Goal: Information Seeking & Learning: Learn about a topic

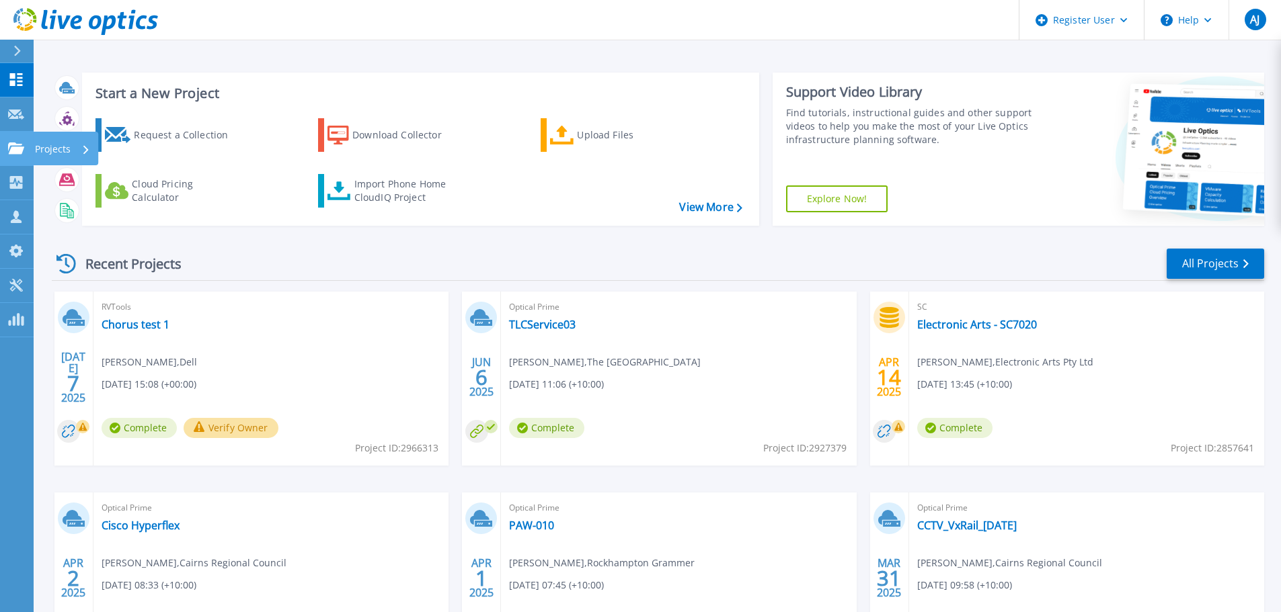
drag, startPoint x: 24, startPoint y: 147, endPoint x: 56, endPoint y: 152, distance: 32.7
click at [24, 147] on div "Projects" at bounding box center [39, 149] width 63 height 12
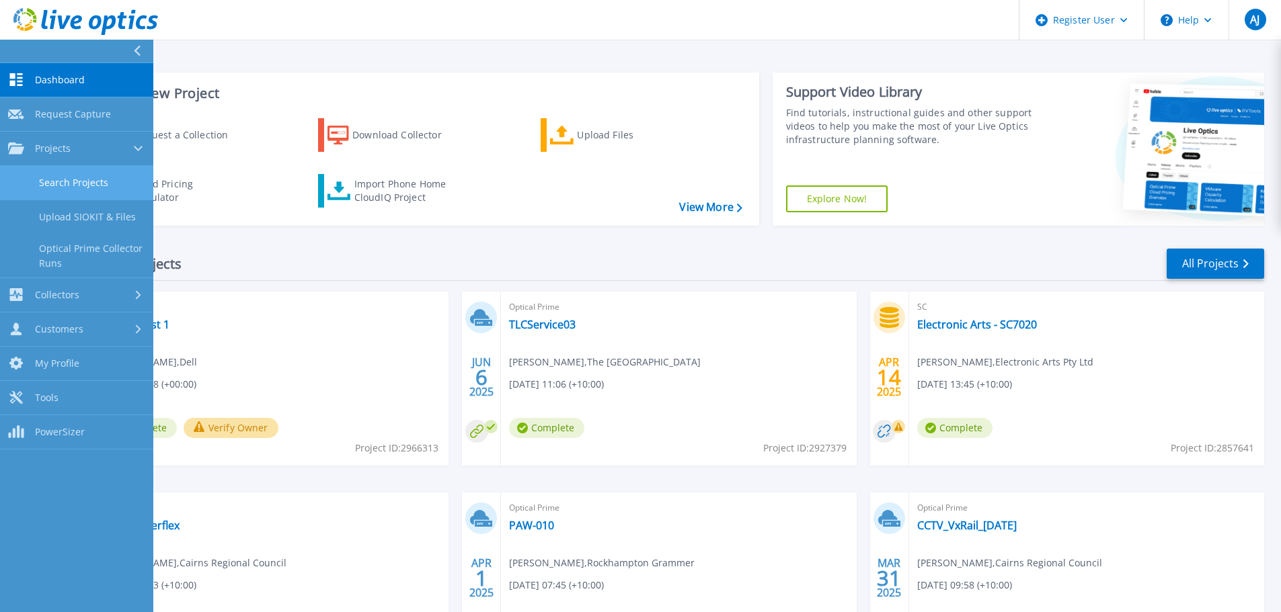
click at [77, 186] on link "Search Projects" at bounding box center [76, 183] width 153 height 34
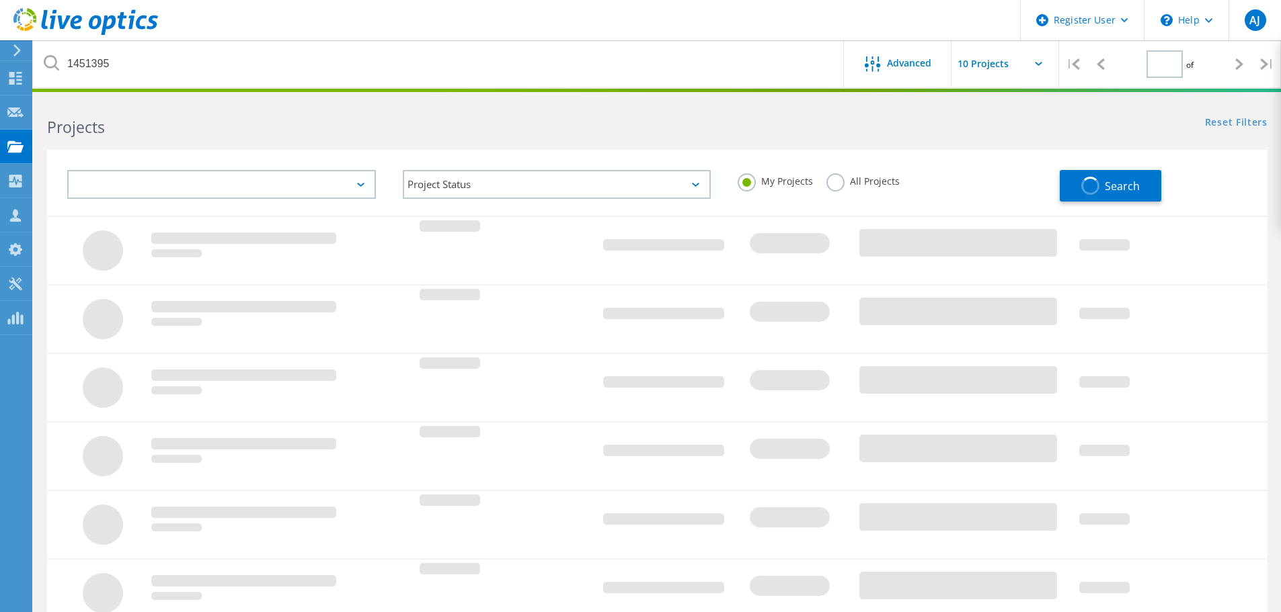
type input "1"
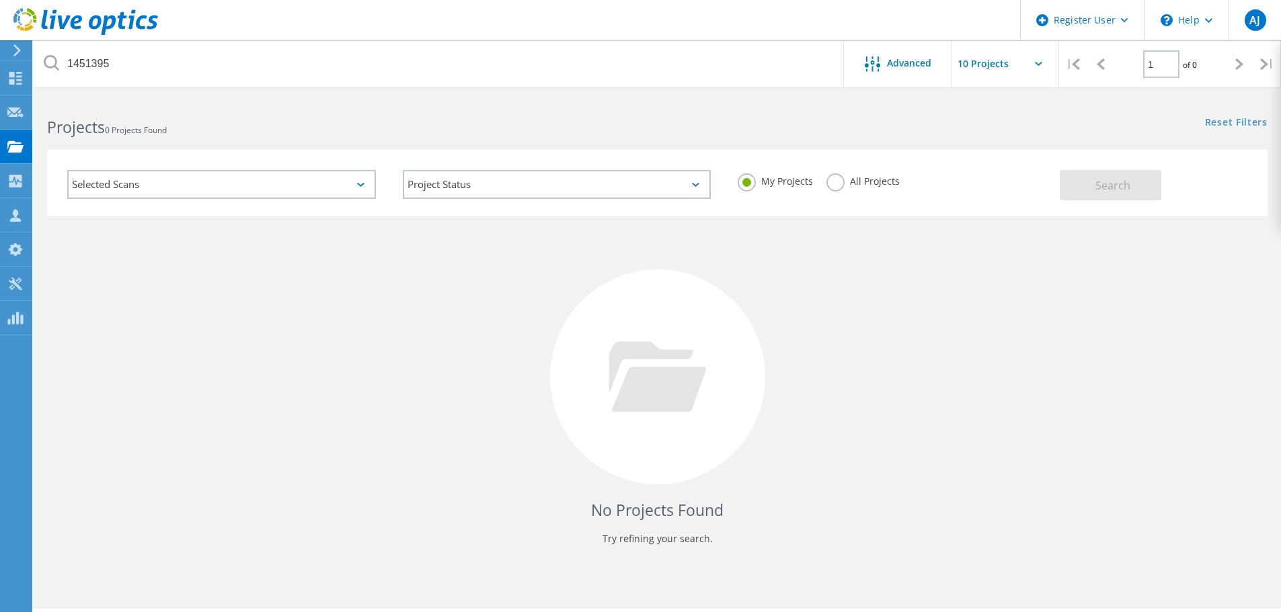
click at [842, 186] on label "All Projects" at bounding box center [862, 179] width 73 height 13
click at [0, 0] on input "All Projects" at bounding box center [0, 0] width 0 height 0
click at [1088, 177] on button "Search" at bounding box center [1111, 185] width 102 height 30
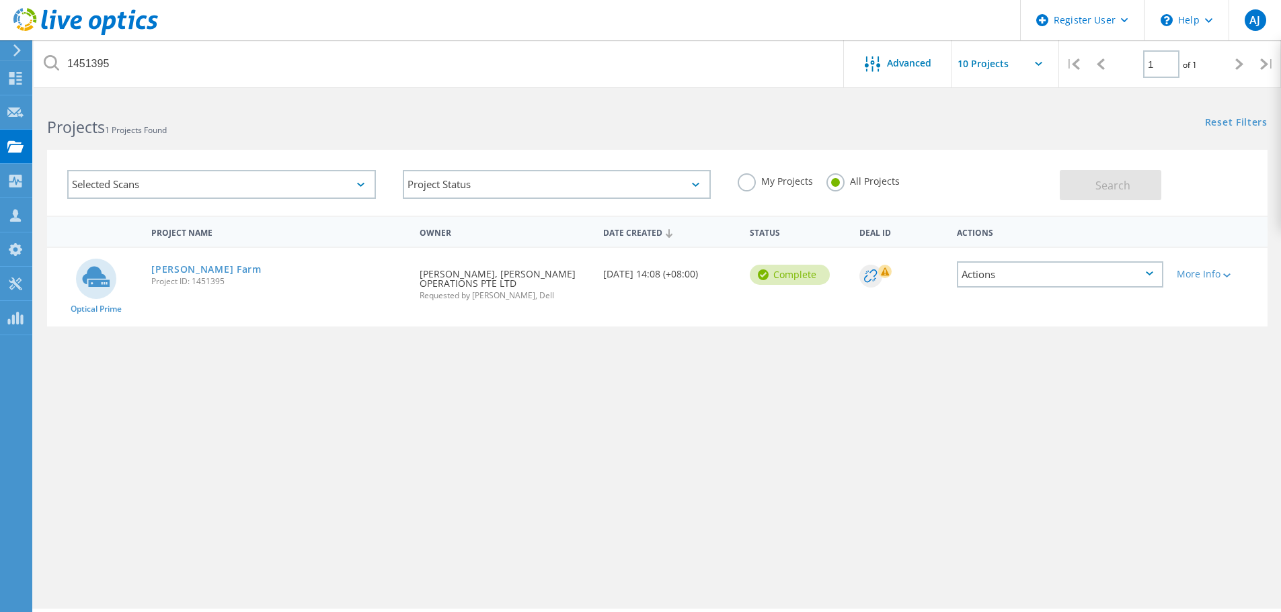
click at [204, 262] on div "Dyson VM Farm Project ID: 1451395" at bounding box center [279, 273] width 268 height 51
click at [206, 265] on link "[PERSON_NAME] Farm" at bounding box center [206, 269] width 110 height 9
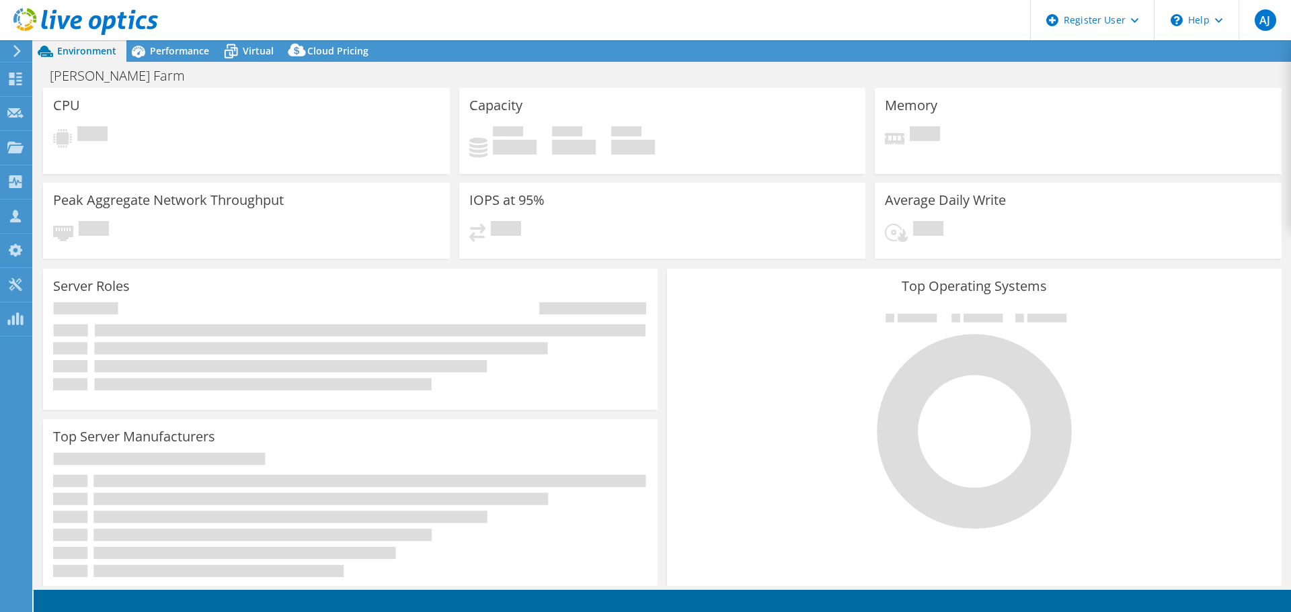
select select "[GEOGRAPHIC_DATA]"
select select "JPY"
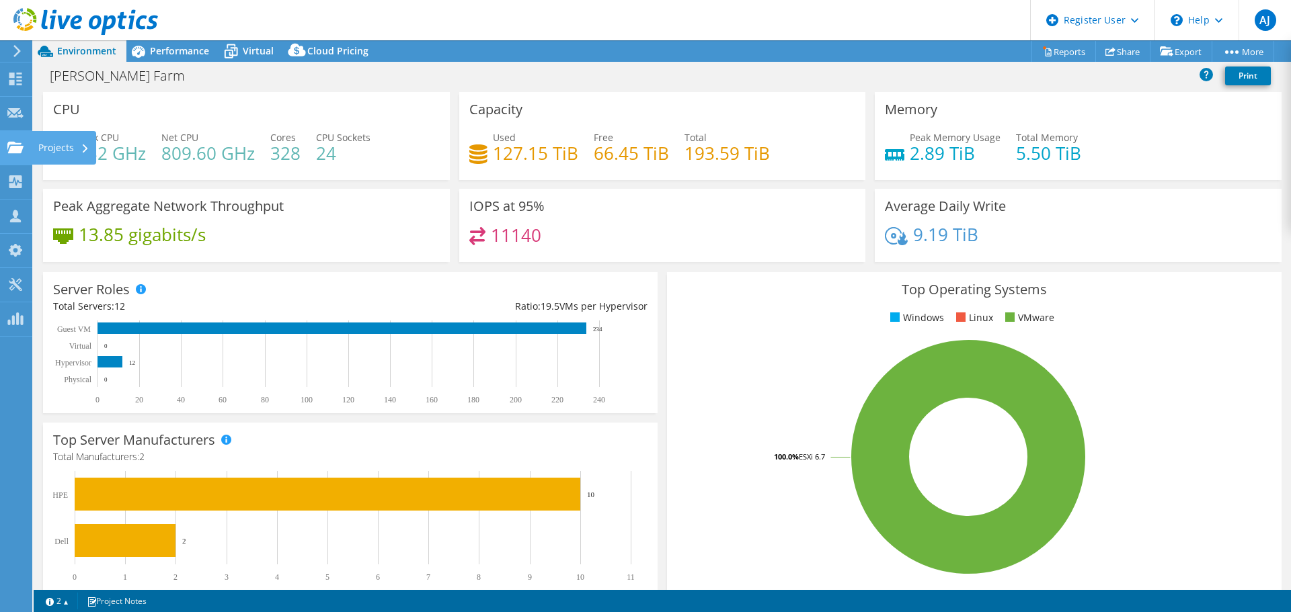
click at [47, 143] on div "Projects" at bounding box center [64, 148] width 65 height 34
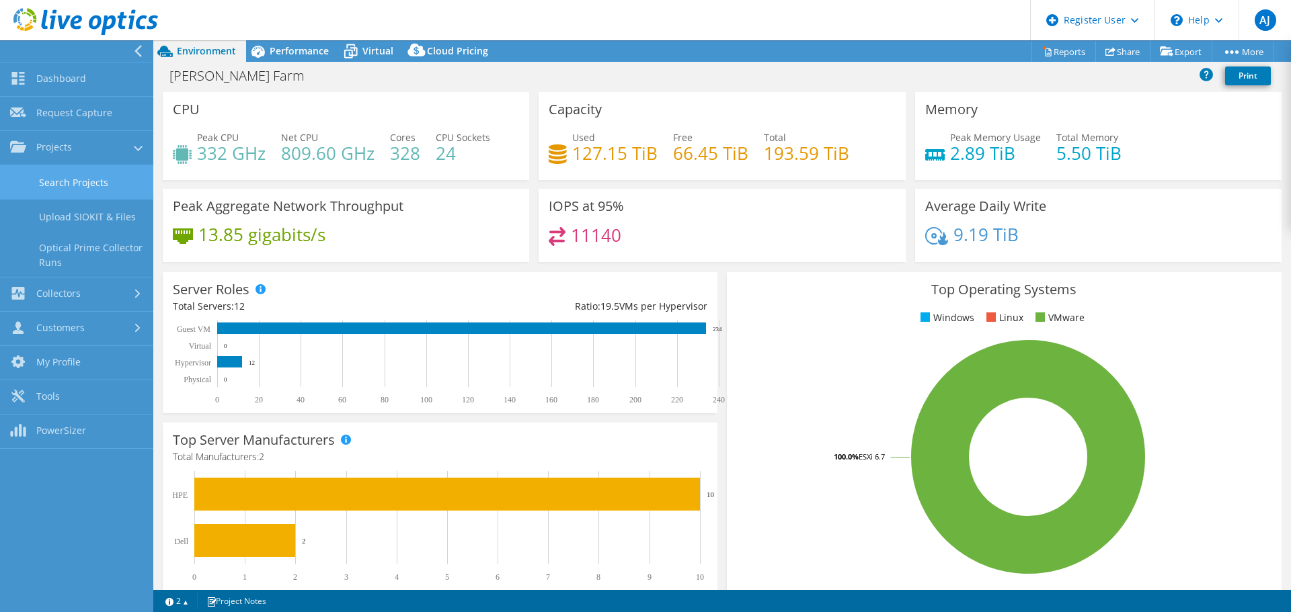
click at [120, 173] on link "Search Projects" at bounding box center [76, 182] width 153 height 34
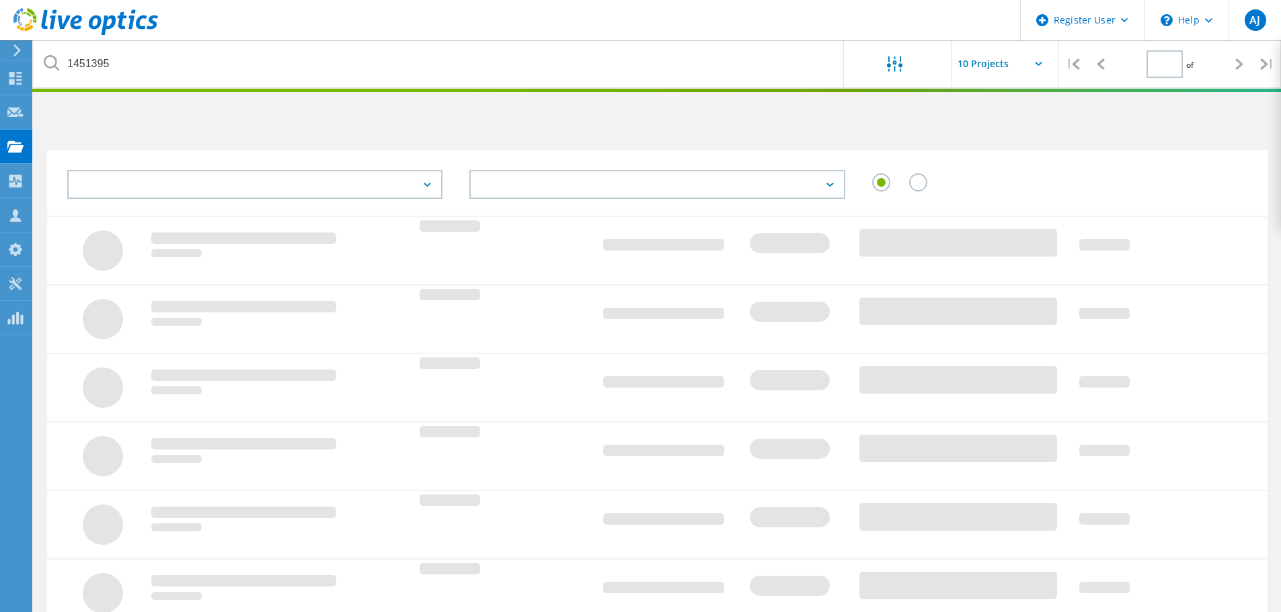
type input "1"
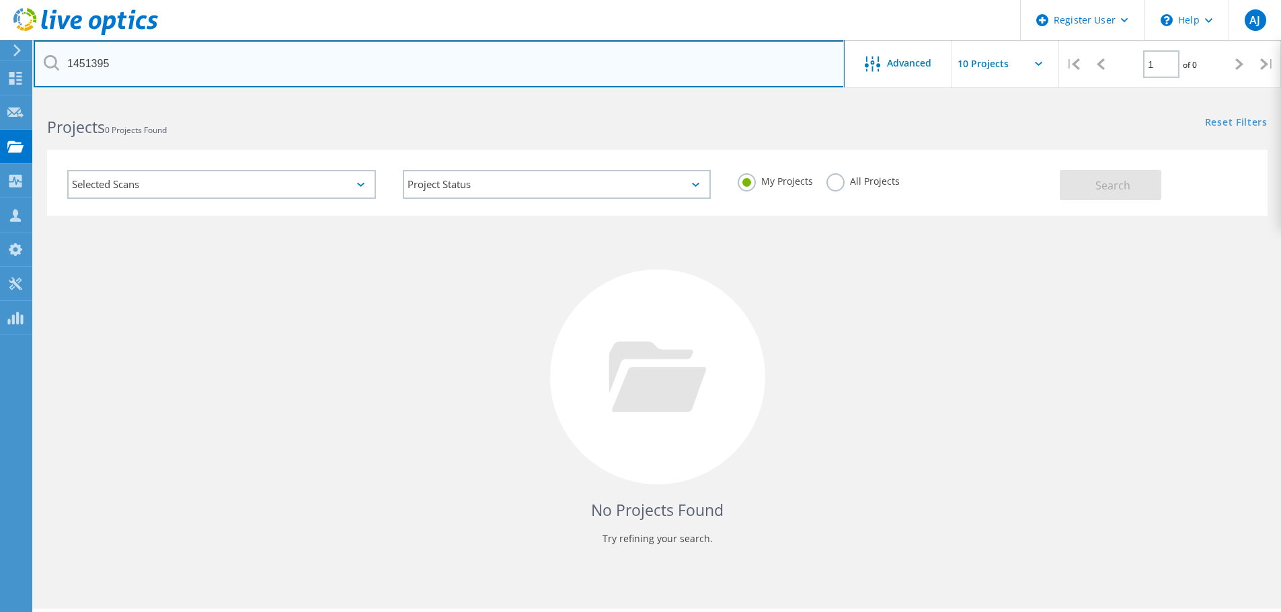
click at [147, 71] on input "1451395" at bounding box center [439, 63] width 811 height 47
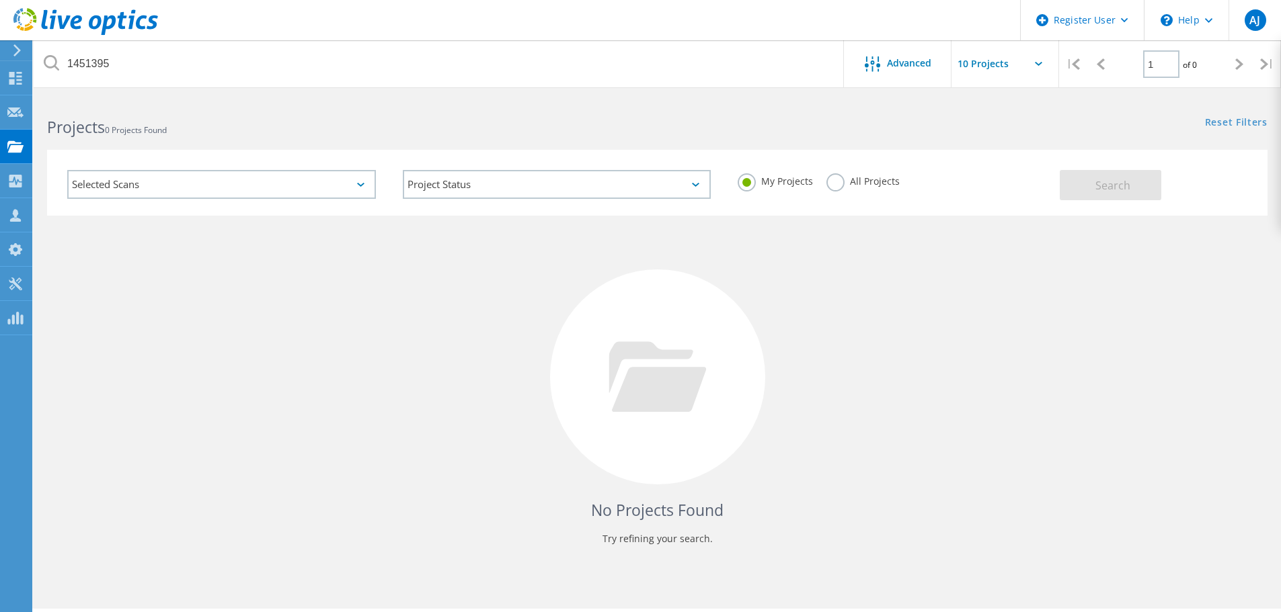
click at [793, 245] on div "No Projects Found Try refining your search." at bounding box center [657, 390] width 1220 height 348
click at [842, 192] on div "All Projects" at bounding box center [862, 182] width 73 height 19
click at [837, 180] on label "All Projects" at bounding box center [862, 179] width 73 height 13
click at [0, 0] on input "All Projects" at bounding box center [0, 0] width 0 height 0
click at [1130, 184] on button "Search" at bounding box center [1111, 185] width 102 height 30
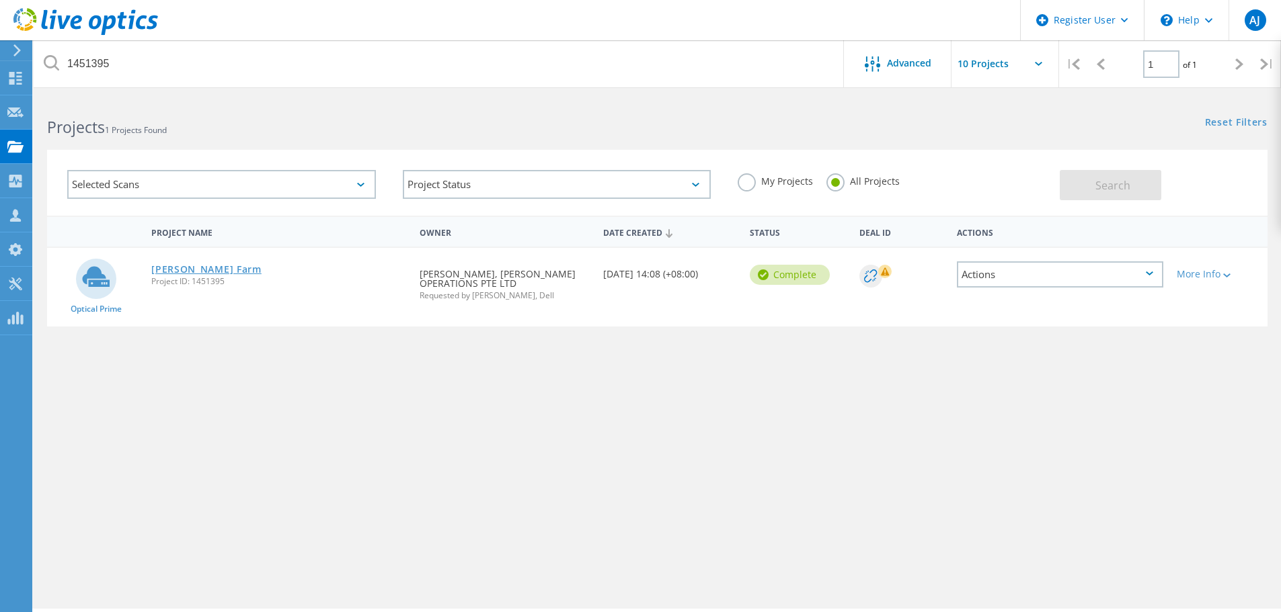
click at [190, 273] on link "[PERSON_NAME] Farm" at bounding box center [206, 269] width 110 height 9
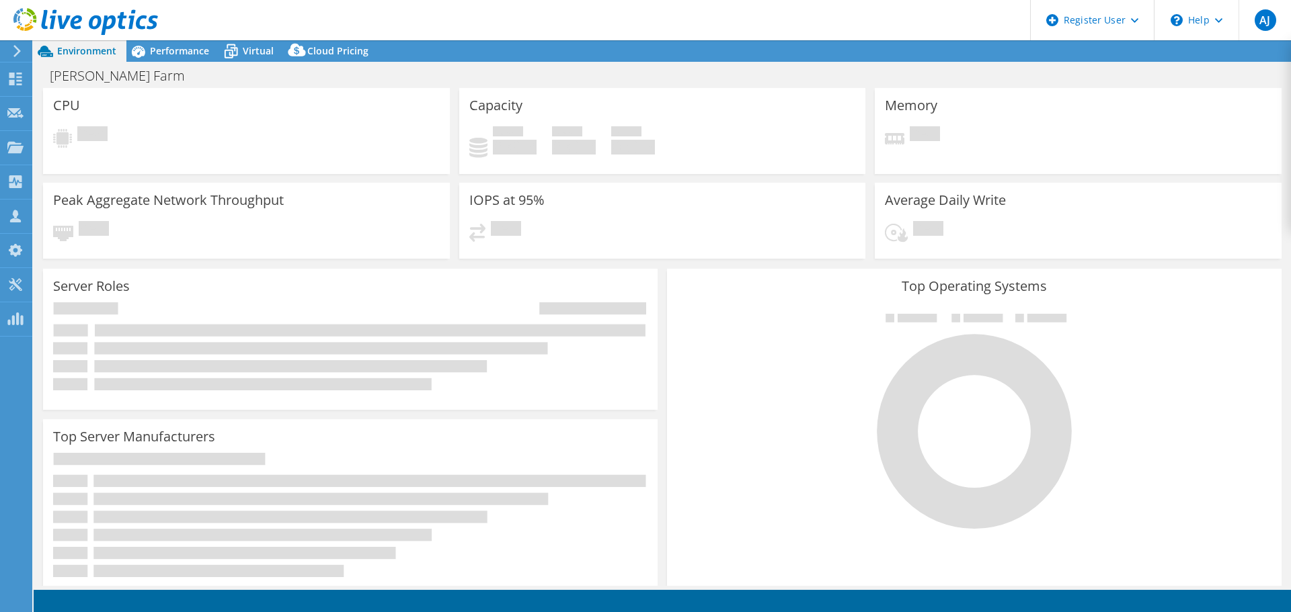
select select "[GEOGRAPHIC_DATA]"
select select "JPY"
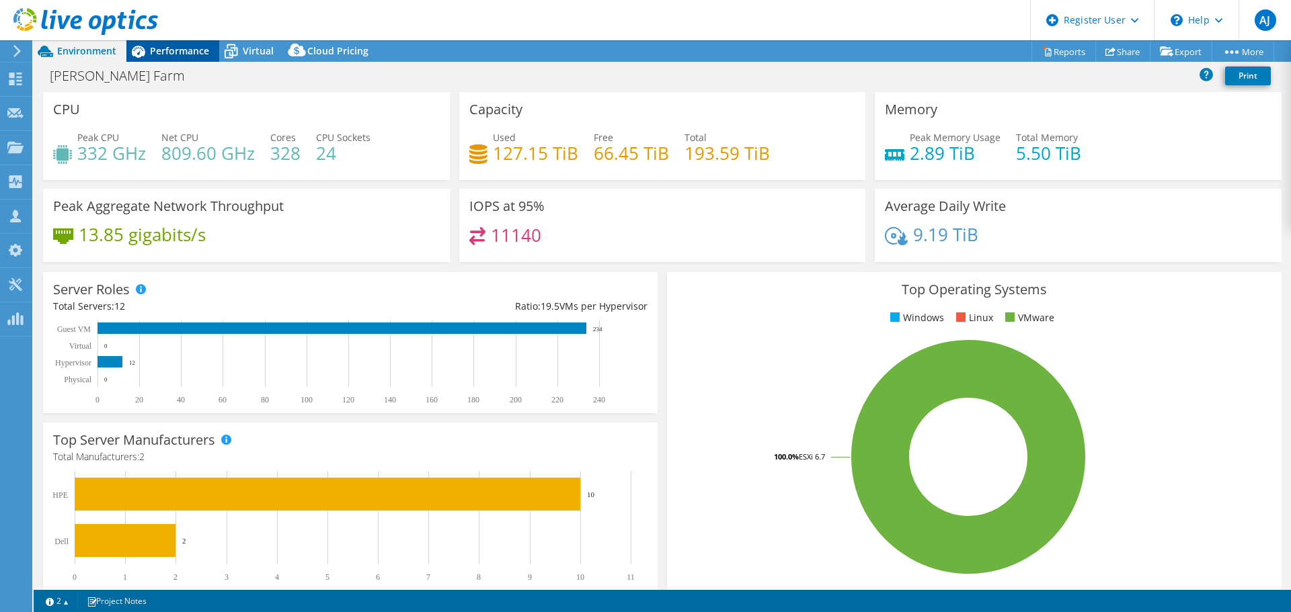
click at [184, 53] on span "Performance" at bounding box center [179, 50] width 59 height 13
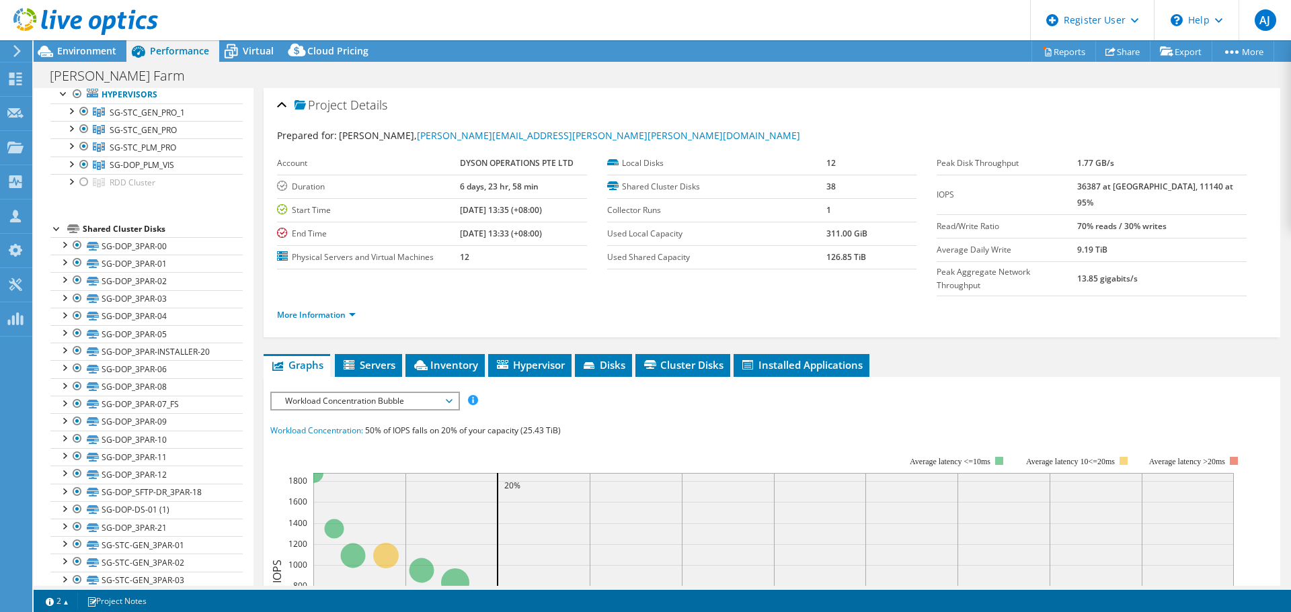
scroll to position [15, 0]
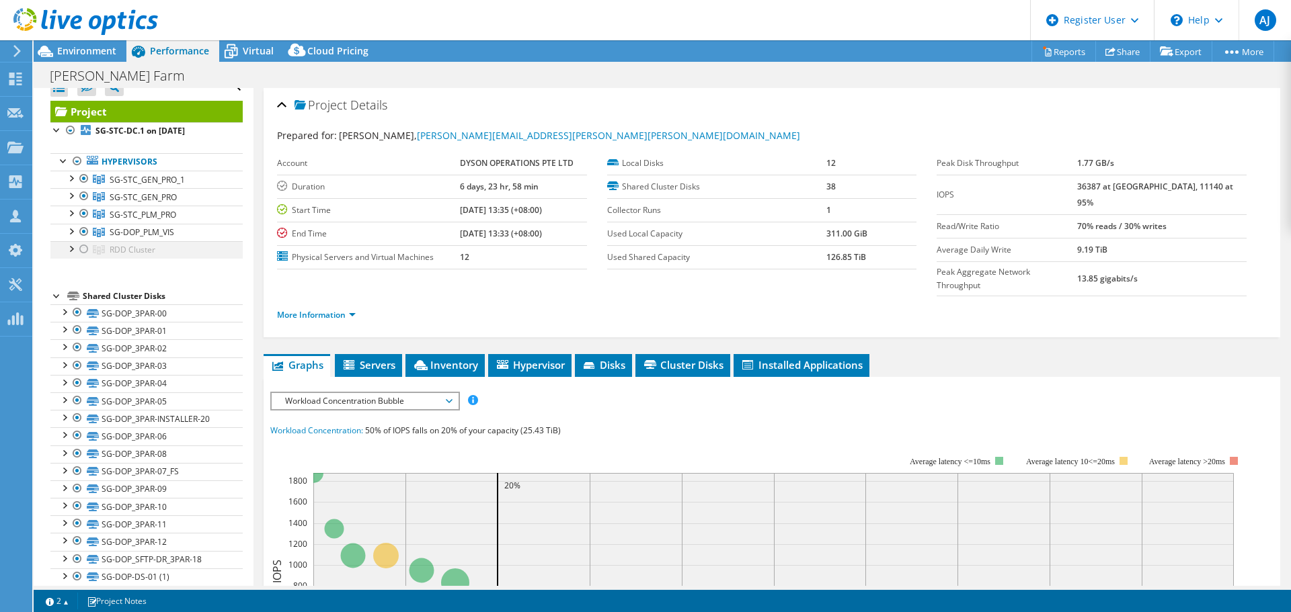
click at [83, 248] on div at bounding box center [83, 249] width 13 height 16
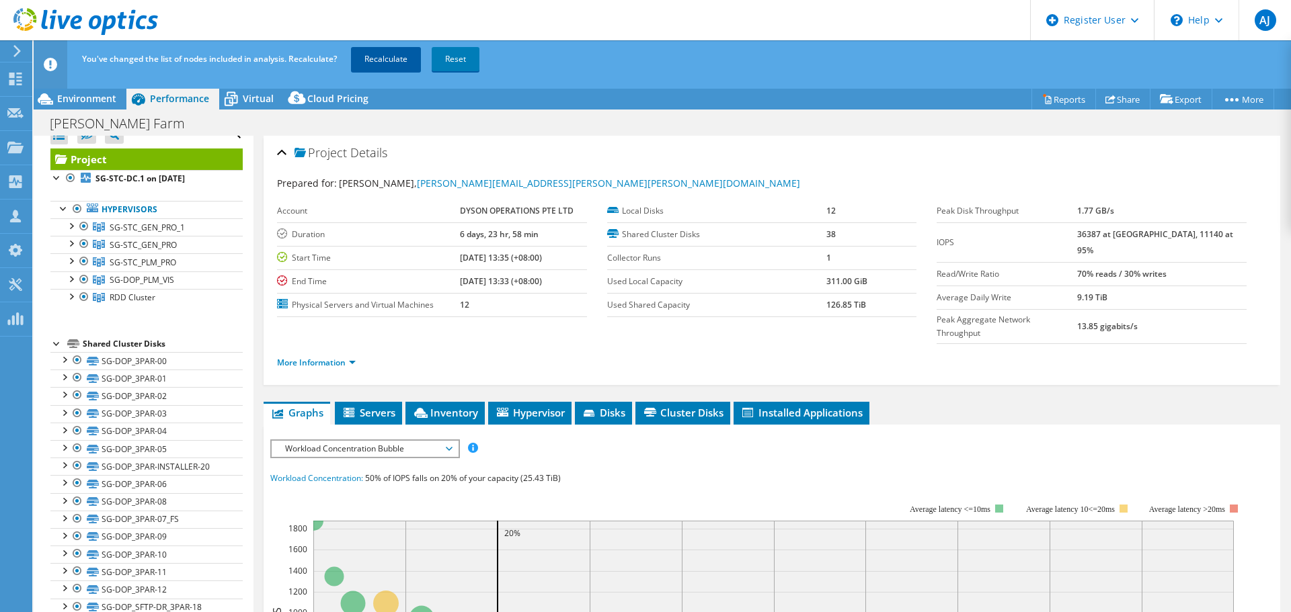
click at [402, 58] on link "Recalculate" at bounding box center [386, 59] width 70 height 24
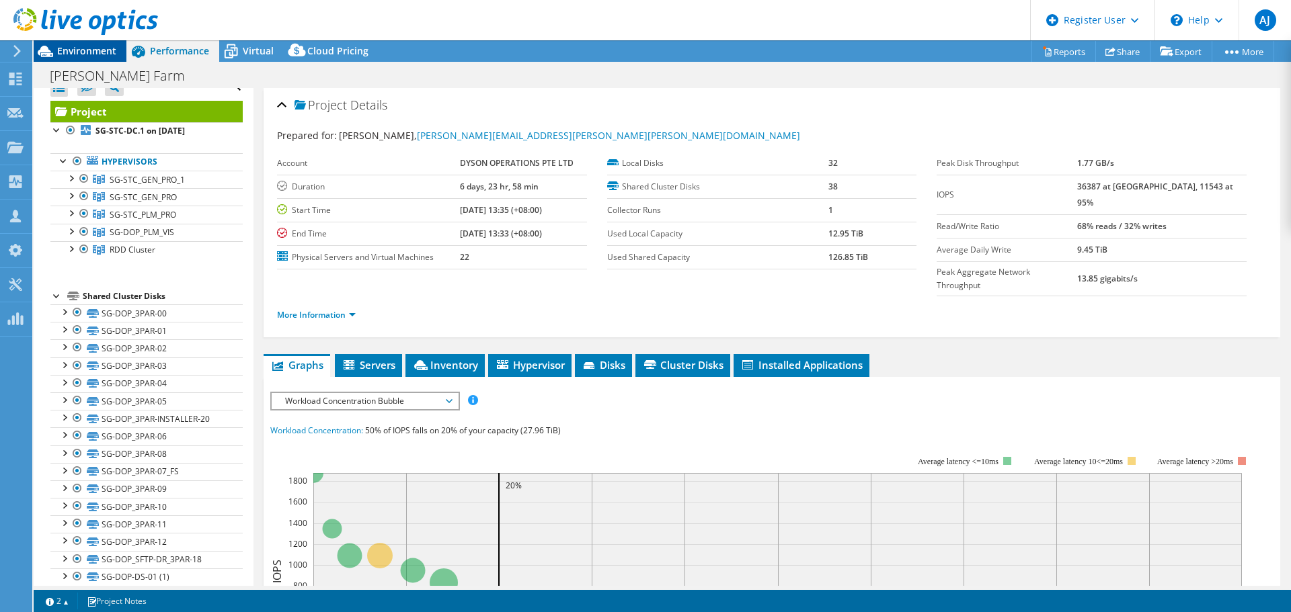
click at [77, 54] on span "Environment" at bounding box center [86, 50] width 59 height 13
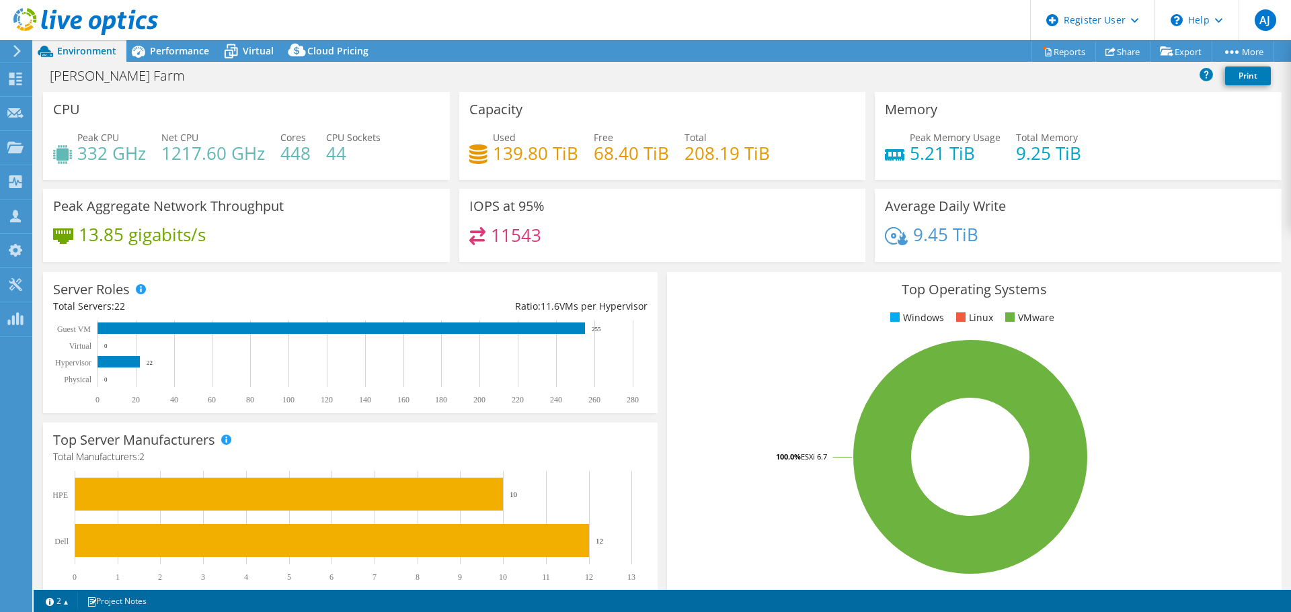
click at [446, 255] on div "Peak Aggregate Network Throughput 13.85 gigabits/s" at bounding box center [246, 225] width 416 height 73
